Goal: Find contact information

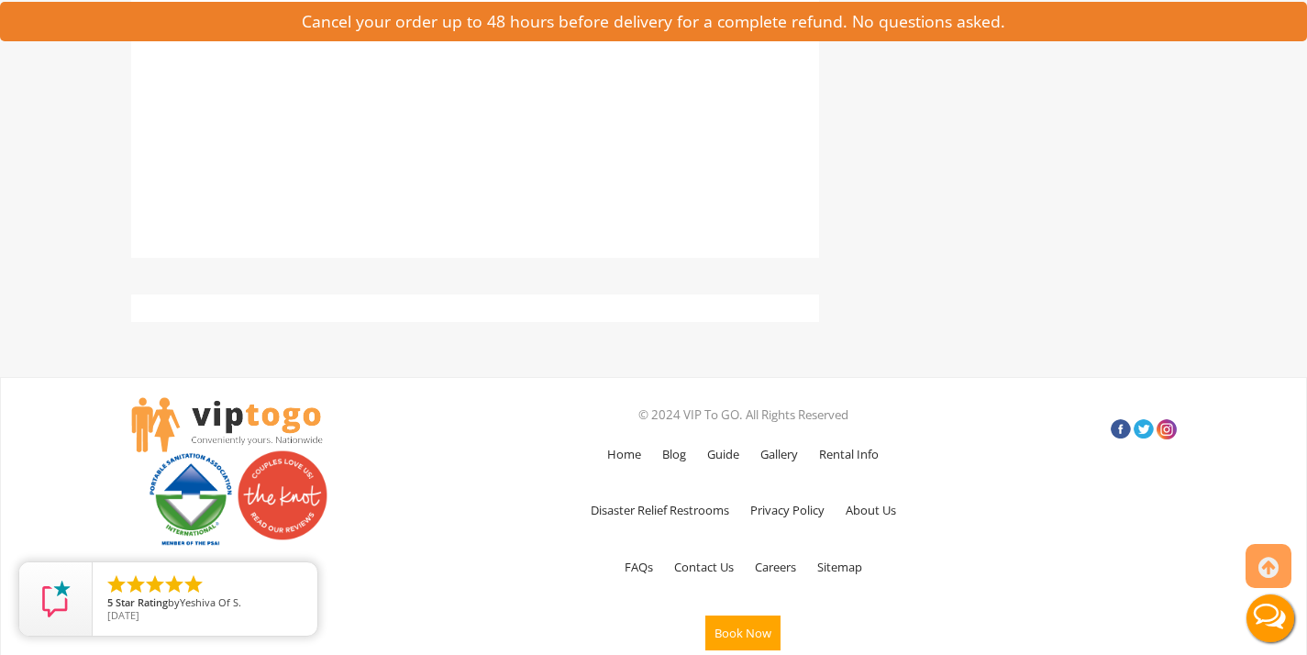
scroll to position [6488, 0]
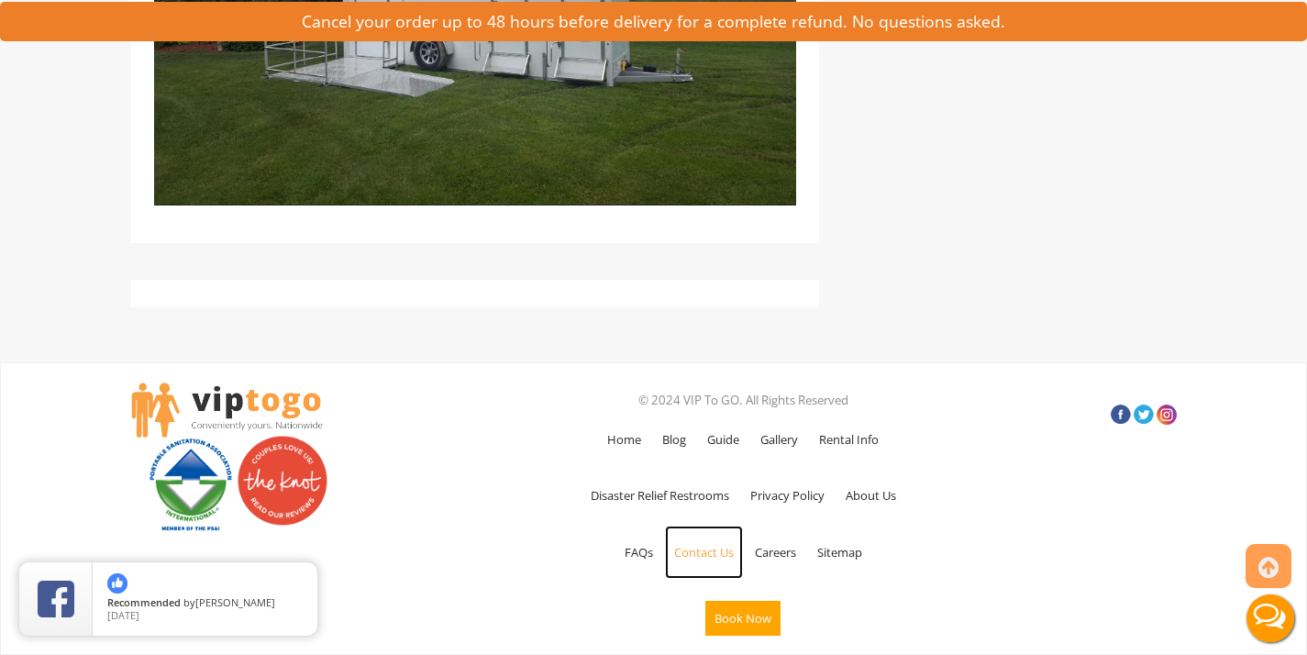
click at [711, 557] on link "Contact Us" at bounding box center [704, 552] width 78 height 53
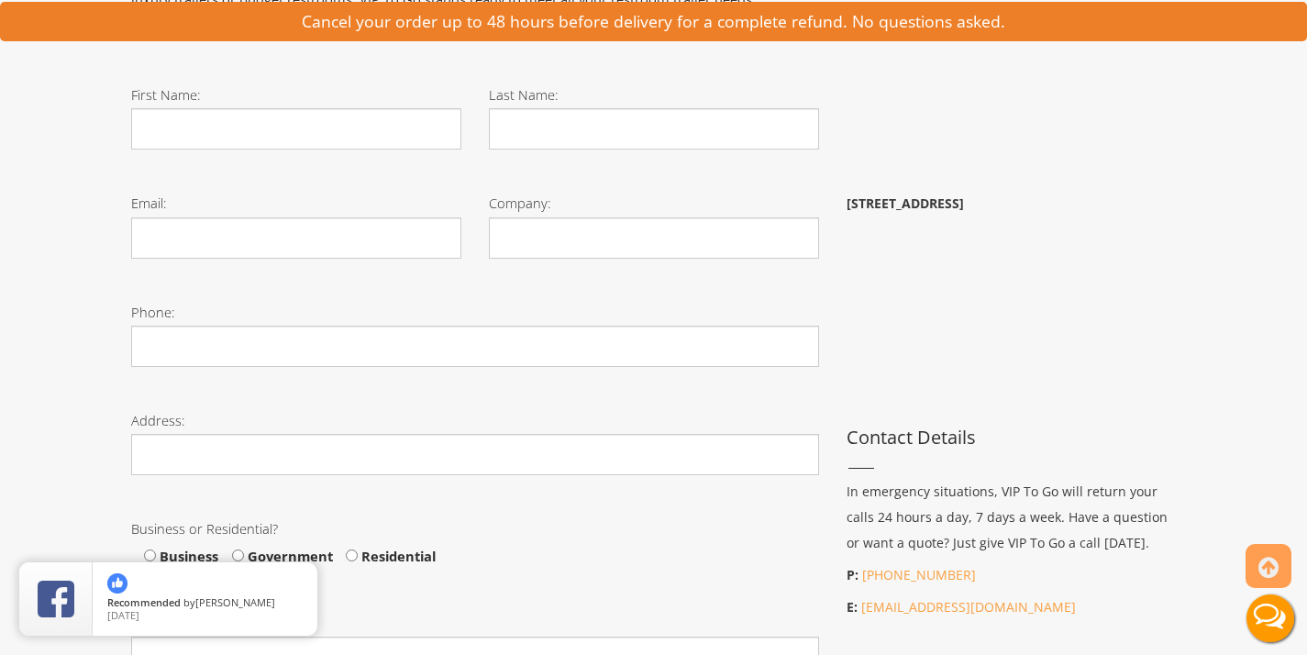
scroll to position [514, 0]
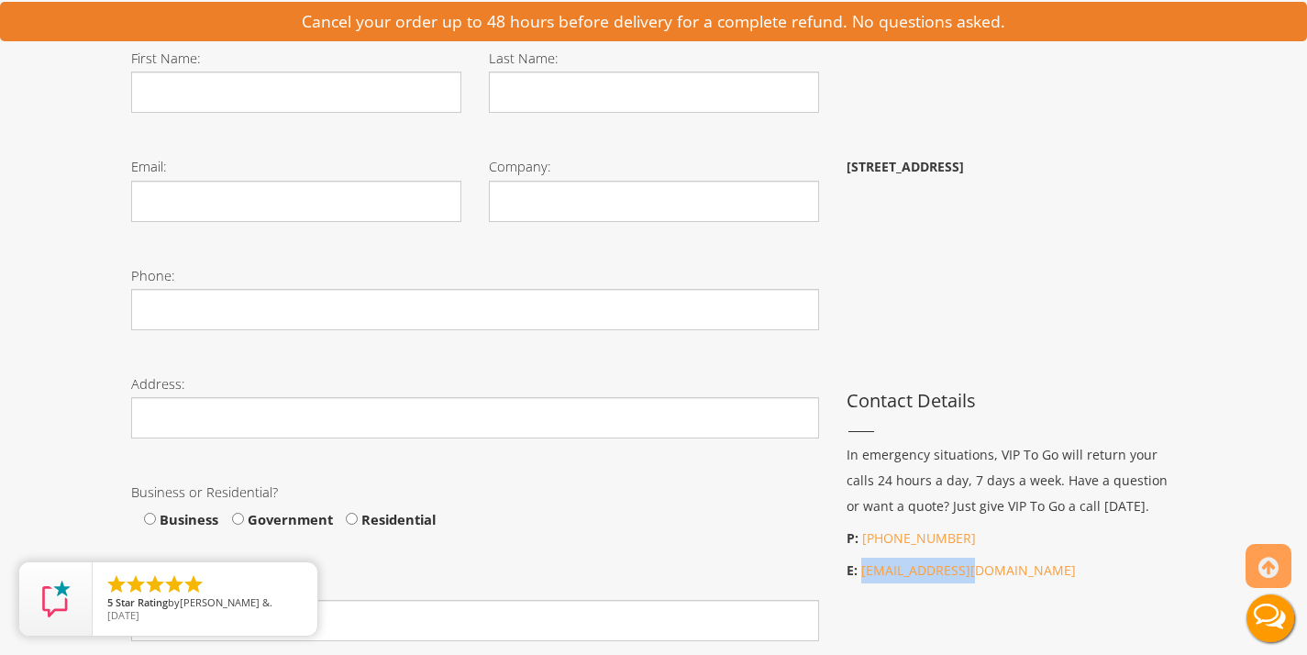
drag, startPoint x: 982, startPoint y: 570, endPoint x: 859, endPoint y: 581, distance: 124.3
click at [859, 581] on p "E: info@viptogo.com" at bounding box center [1012, 571] width 330 height 26
copy link "[EMAIL_ADDRESS][DOMAIN_NAME]"
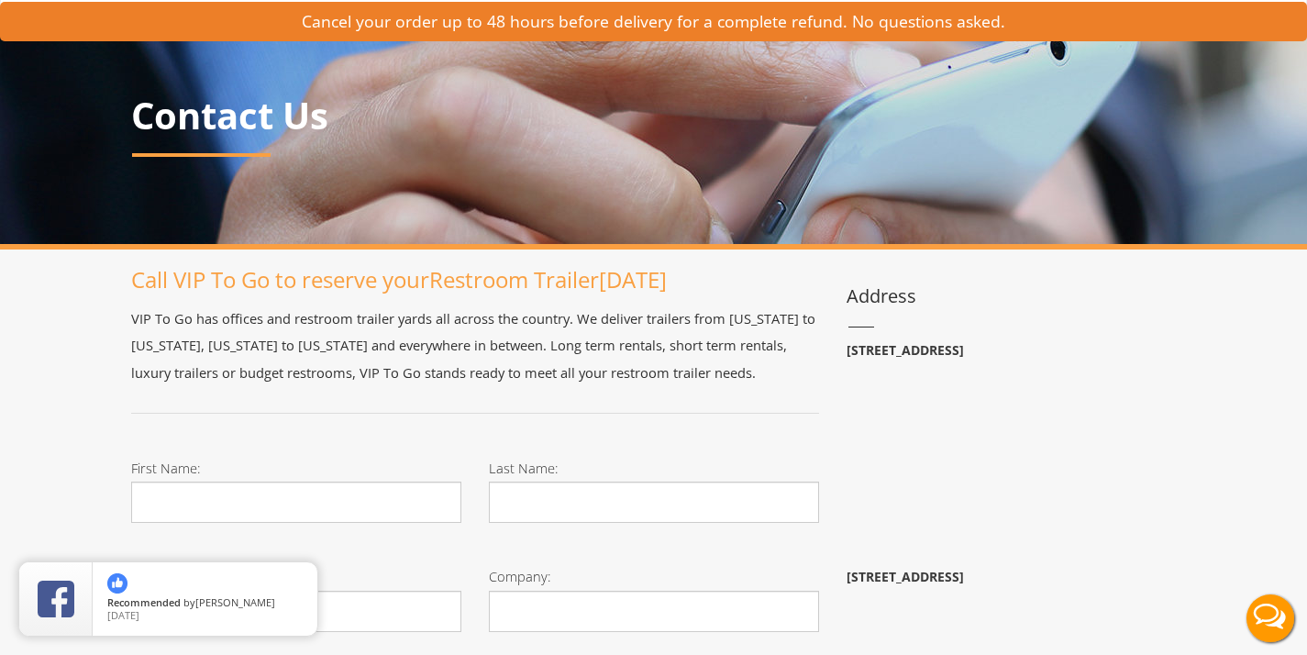
scroll to position [0, 0]
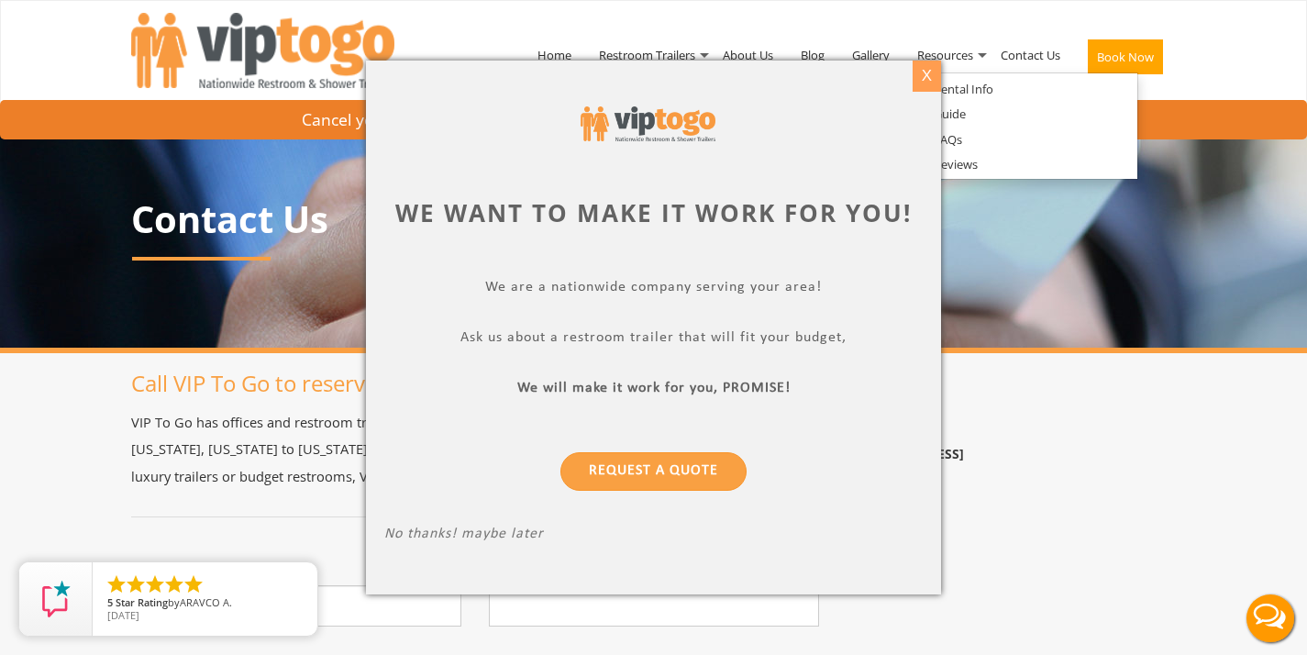
click at [926, 72] on div "X" at bounding box center [927, 76] width 28 height 31
